Goal: Task Accomplishment & Management: Manage account settings

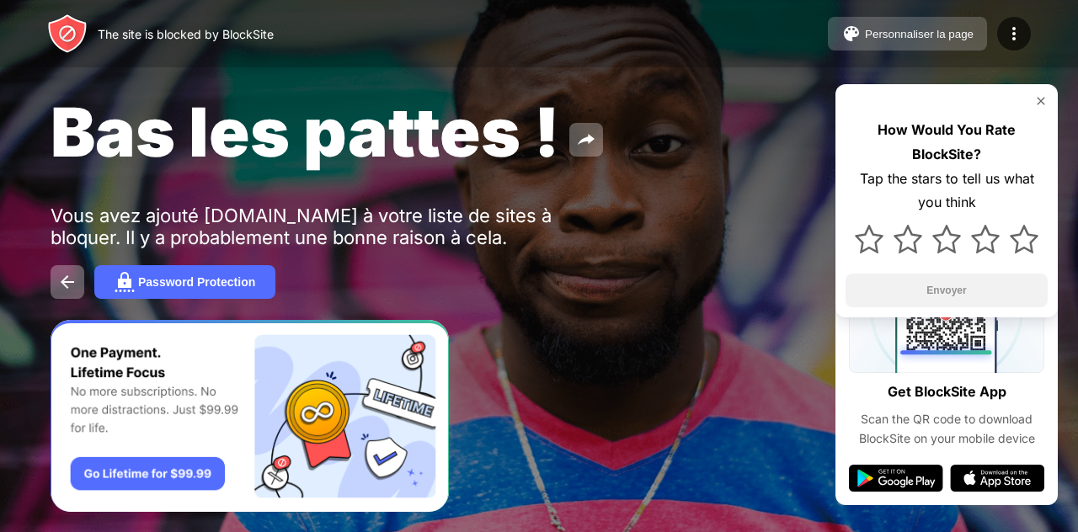
click at [908, 36] on div "Personnaliser la page" at bounding box center [919, 34] width 109 height 13
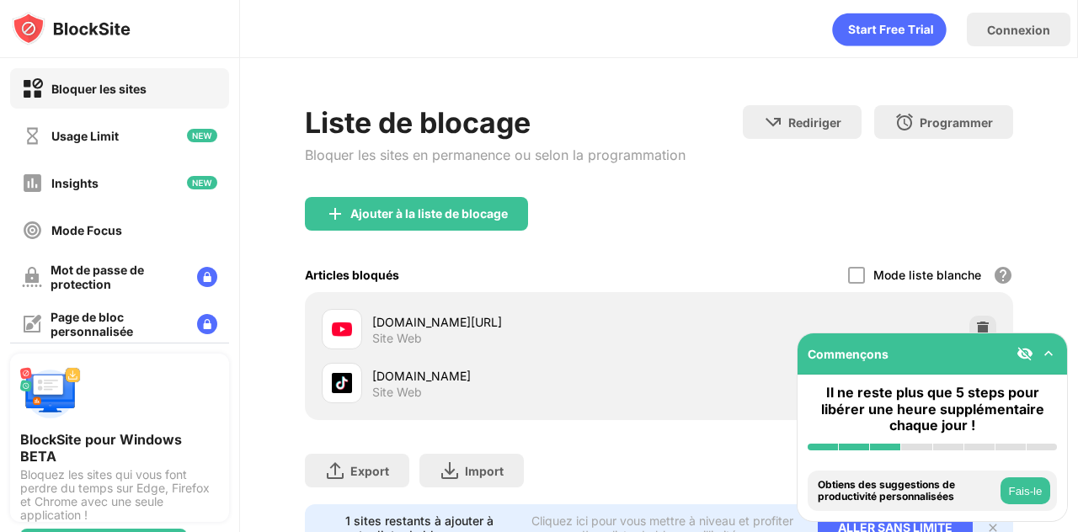
scroll to position [78, 0]
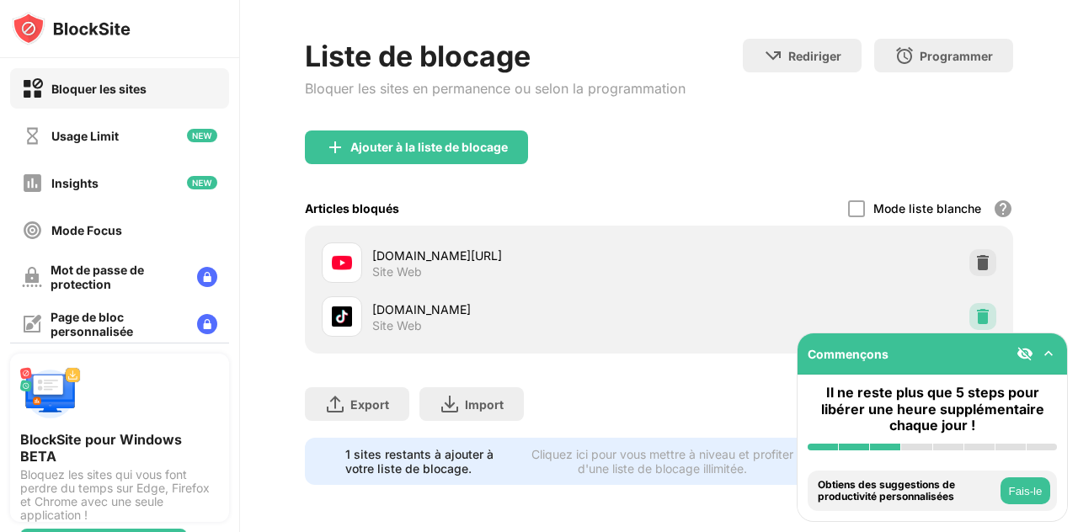
click at [974, 308] on img at bounding box center [982, 316] width 17 height 17
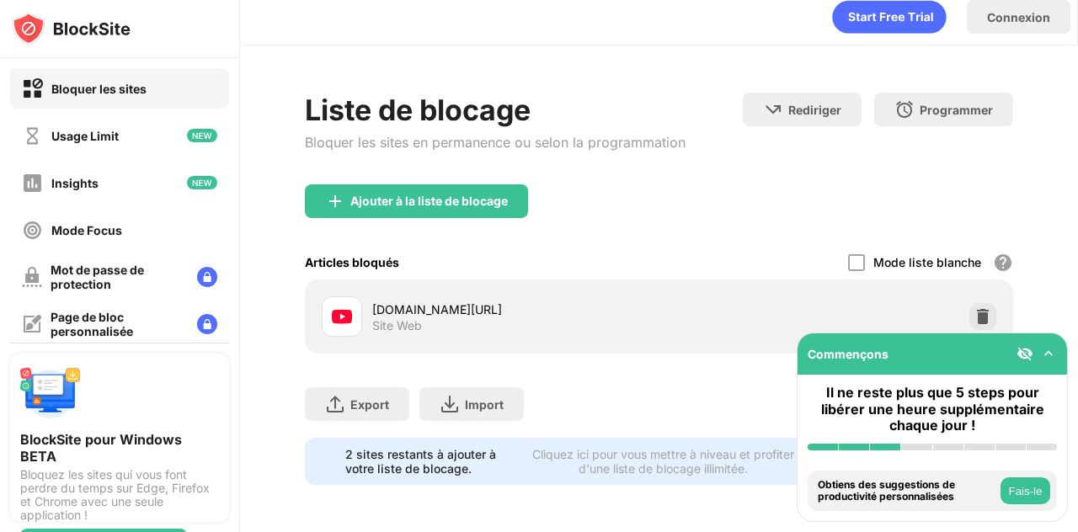
scroll to position [24, 0]
